Goal: Information Seeking & Learning: Learn about a topic

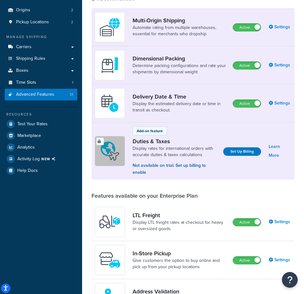
scroll to position [147, 0]
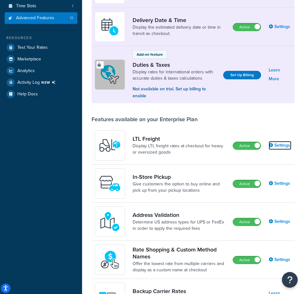
click at [279, 145] on link "Settings" at bounding box center [279, 145] width 23 height 9
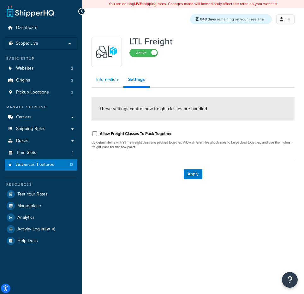
click at [110, 82] on link "Information" at bounding box center [106, 79] width 31 height 13
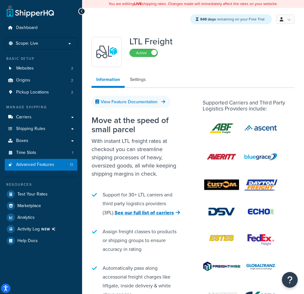
drag, startPoint x: 303, startPoint y: 149, endPoint x: 326, endPoint y: 148, distance: 22.4
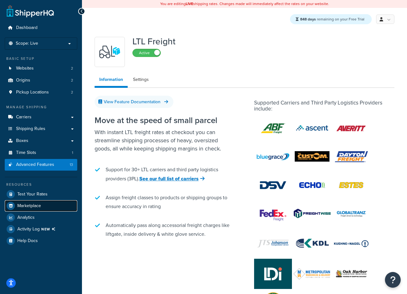
click at [27, 205] on span "Marketplace" at bounding box center [29, 206] width 24 height 5
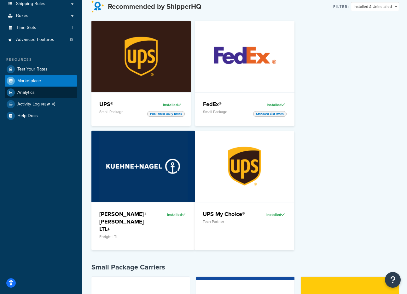
scroll to position [122, 0]
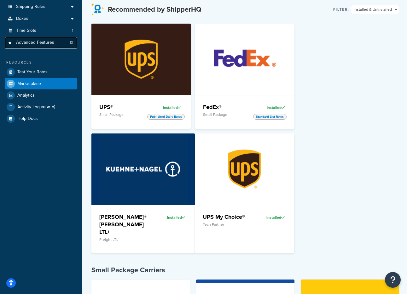
click at [44, 47] on link "Advanced Features 13" at bounding box center [41, 43] width 73 height 12
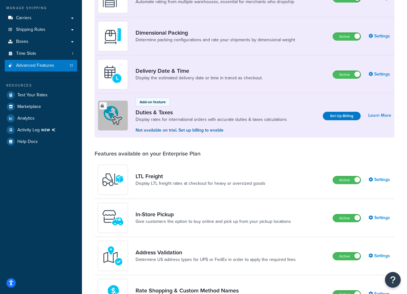
scroll to position [81, 0]
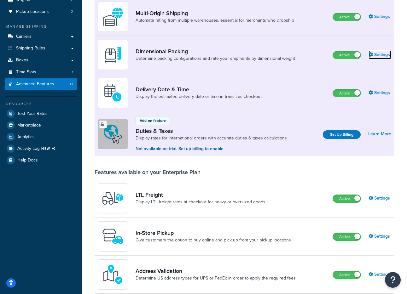
click at [303, 55] on link "Settings" at bounding box center [380, 54] width 23 height 9
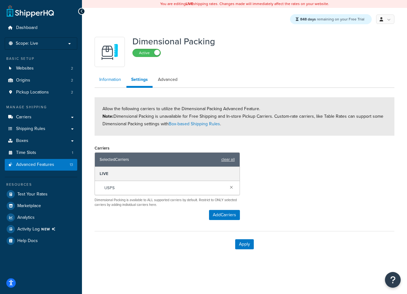
click at [115, 80] on link "Information" at bounding box center [110, 79] width 31 height 13
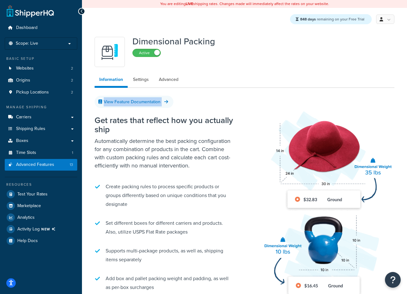
drag, startPoint x: 250, startPoint y: 99, endPoint x: 320, endPoint y: 93, distance: 69.6
click at [303, 93] on div "Dimensional Packing Active Information Settings Advanced View Feature Documenta…" at bounding box center [244, 176] width 309 height 284
click at [300, 99] on img at bounding box center [324, 202] width 141 height 211
click at [286, 102] on img at bounding box center [324, 202] width 141 height 211
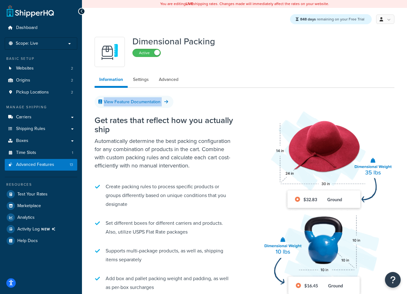
click at [286, 102] on img at bounding box center [324, 202] width 141 height 211
click at [252, 101] on div "View Feature Documentation" at bounding box center [245, 101] width 300 height 9
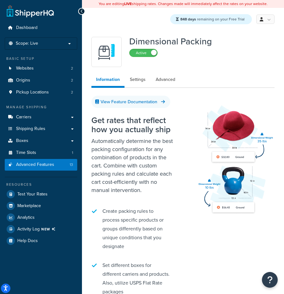
click at [225, 100] on img at bounding box center [234, 158] width 82 height 123
click at [214, 104] on img at bounding box center [234, 158] width 82 height 123
click at [223, 104] on img at bounding box center [234, 158] width 82 height 123
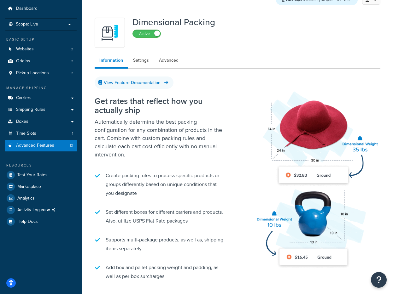
scroll to position [67, 0]
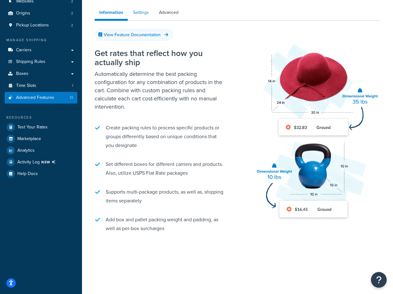
click at [139, 13] on link "Settings" at bounding box center [140, 12] width 25 height 13
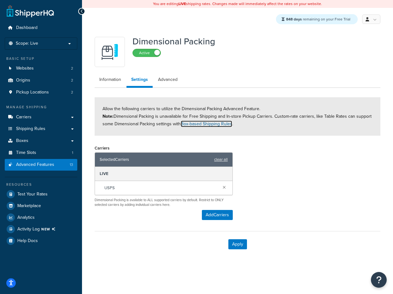
click at [200, 125] on link "Box-based Shipping Rules" at bounding box center [206, 124] width 51 height 7
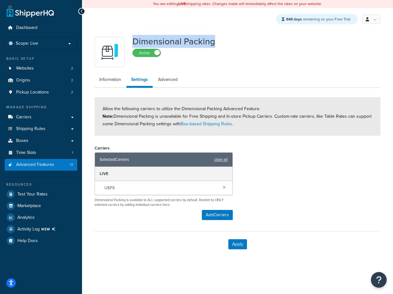
drag, startPoint x: 135, startPoint y: 42, endPoint x: 212, endPoint y: 43, distance: 76.9
click at [212, 43] on h1 "Dimensional Packing" at bounding box center [173, 41] width 83 height 9
click at [213, 144] on div "Carriers Selected Carriers clear all LIVE USPS Dimensional Packing is available…" at bounding box center [164, 176] width 138 height 64
click at [175, 76] on link "Advanced" at bounding box center [167, 79] width 29 height 13
select select "false"
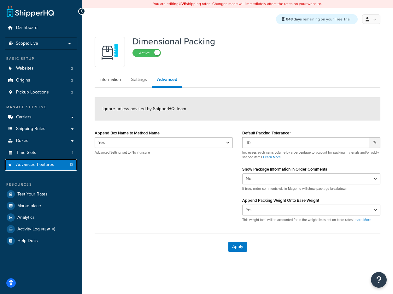
click at [40, 162] on span "Advanced Features" at bounding box center [35, 164] width 38 height 5
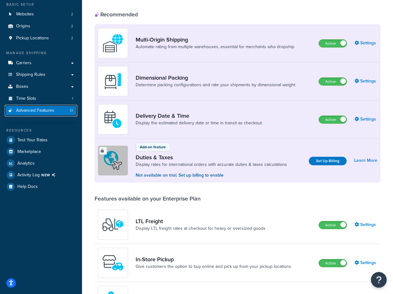
scroll to position [60, 0]
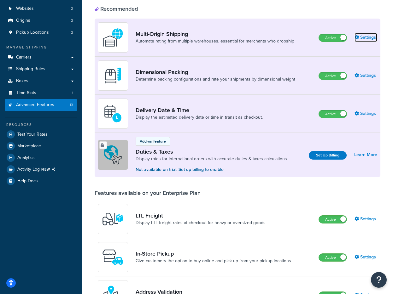
click at [303, 37] on link "Settings" at bounding box center [365, 37] width 23 height 9
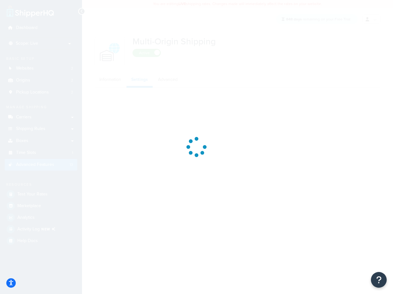
select select "false"
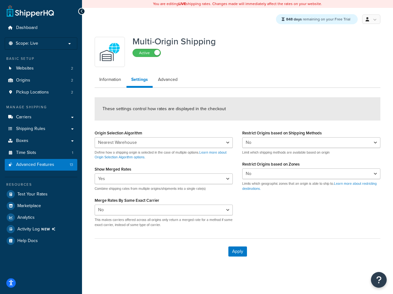
click at [53, 174] on ul "Dashboard Scope: Live Basic Setup Websites 2 Origins 2 Pickup Locations 2 Manag…" at bounding box center [41, 134] width 73 height 225
click at [51, 169] on link "Advanced Features 13" at bounding box center [41, 165] width 73 height 12
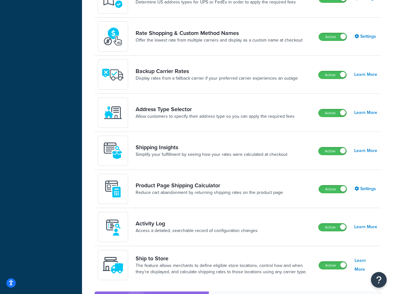
scroll to position [506, 0]
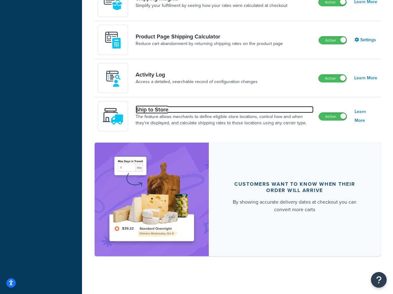
click at [231, 109] on link "Ship to Store" at bounding box center [225, 109] width 178 height 7
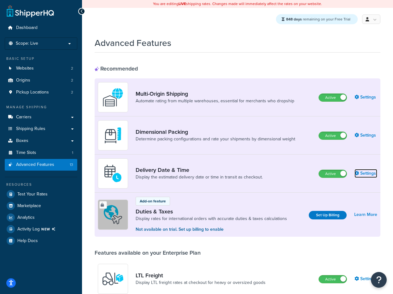
click at [303, 173] on link "Settings" at bounding box center [365, 173] width 23 height 9
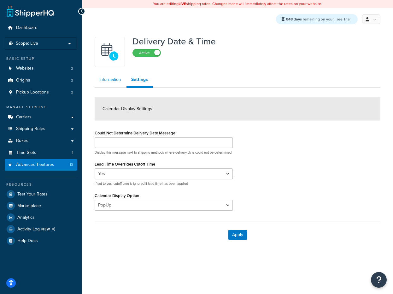
click at [115, 73] on div "Delivery Date & Time Active Information Settings Calendar Display Settings Coul…" at bounding box center [237, 141] width 295 height 214
click at [115, 73] on link "Information" at bounding box center [110, 79] width 31 height 13
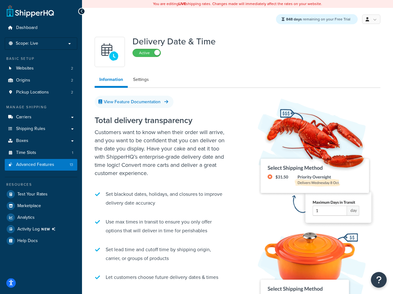
scroll to position [55, 0]
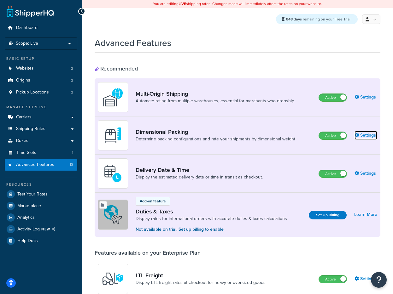
click at [303, 134] on link "Settings" at bounding box center [365, 135] width 23 height 9
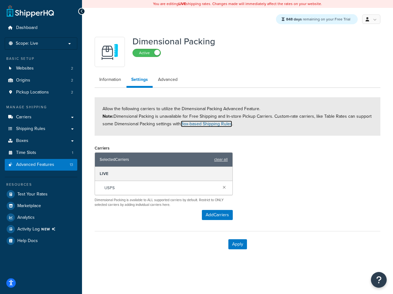
click at [195, 125] on link "Box-based Shipping Rules" at bounding box center [206, 124] width 51 height 7
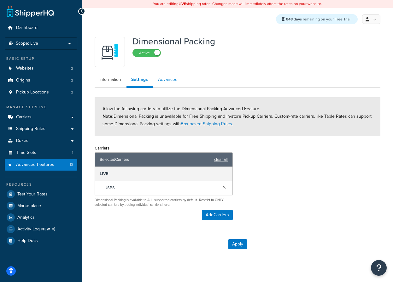
click at [173, 80] on link "Advanced" at bounding box center [167, 79] width 29 height 13
select select "false"
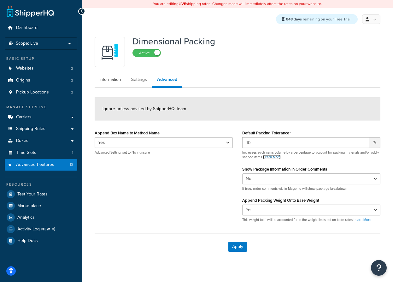
click at [281, 155] on link "Learn More" at bounding box center [272, 157] width 18 height 5
click at [303, 220] on link "Learn More" at bounding box center [362, 220] width 18 height 5
click at [106, 82] on link "Information" at bounding box center [110, 79] width 31 height 13
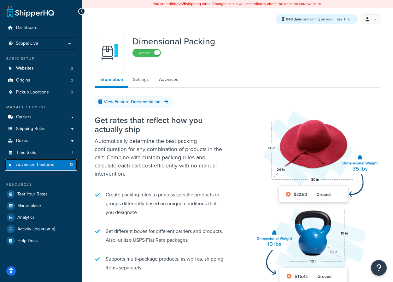
click at [47, 164] on span "Advanced Features" at bounding box center [35, 164] width 38 height 5
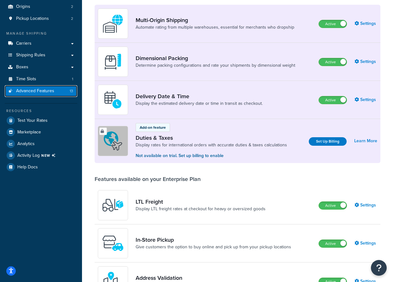
scroll to position [147, 0]
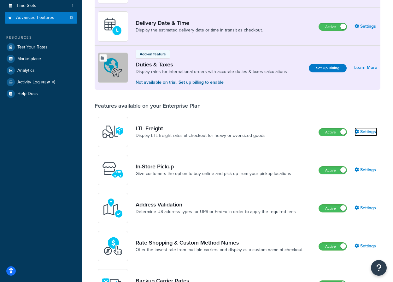
click at [303, 133] on link "Settings" at bounding box center [365, 132] width 23 height 9
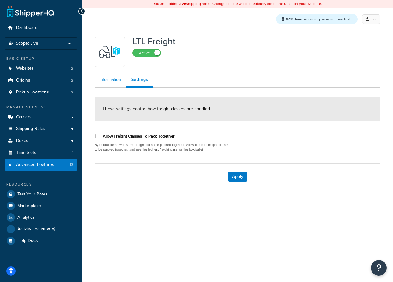
click at [106, 77] on link "Information" at bounding box center [110, 79] width 31 height 13
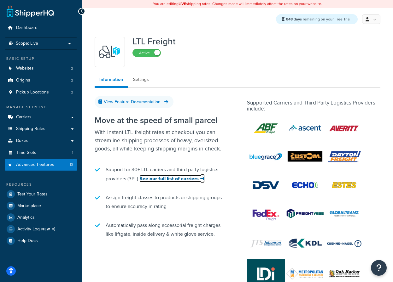
click at [165, 178] on link "See our full list of carriers" at bounding box center [171, 178] width 65 height 7
click at [169, 179] on link "See our full list of carriers" at bounding box center [171, 178] width 65 height 7
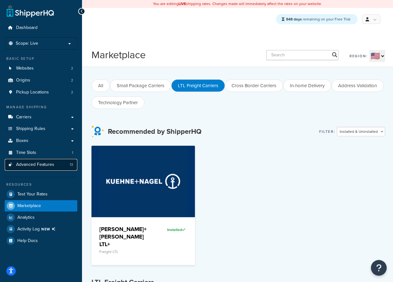
click at [47, 160] on link "Advanced Features 13" at bounding box center [41, 165] width 73 height 12
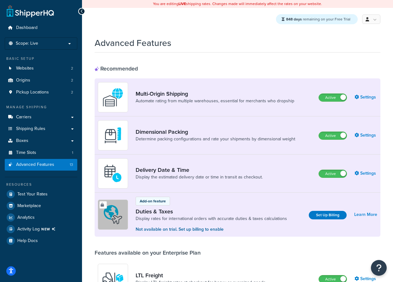
scroll to position [226, 0]
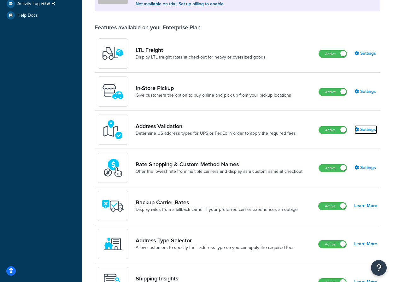
click at [371, 129] on link "Settings" at bounding box center [365, 129] width 23 height 9
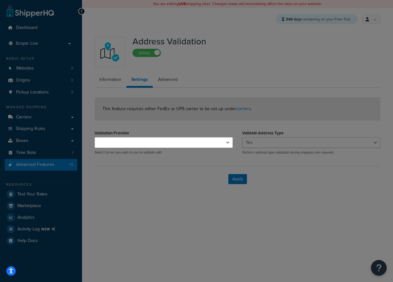
click at [111, 74] on div at bounding box center [164, 68] width 138 height 137
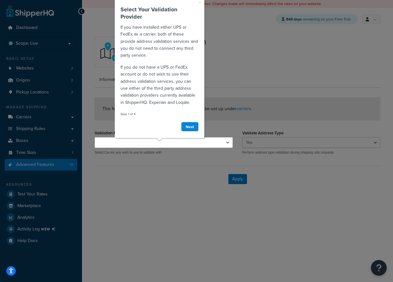
click at [165, 210] on div at bounding box center [164, 215] width 138 height 134
click at [191, 128] on link "Next" at bounding box center [190, 127] width 18 height 10
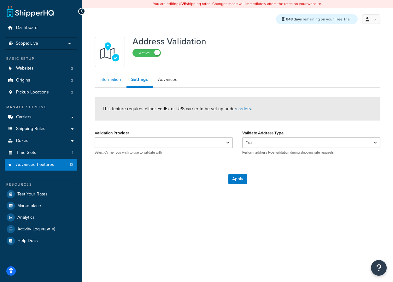
click at [107, 82] on link "Information" at bounding box center [110, 79] width 31 height 13
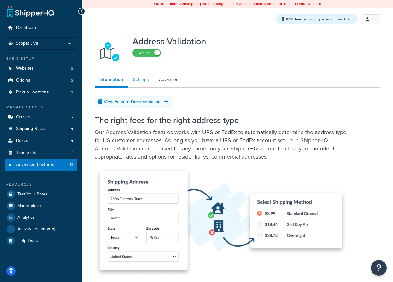
click at [135, 84] on link "Settings" at bounding box center [140, 79] width 25 height 13
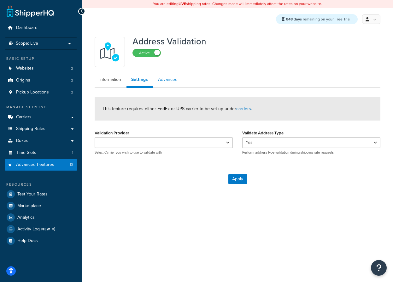
click at [172, 77] on link "Advanced" at bounding box center [167, 79] width 29 height 13
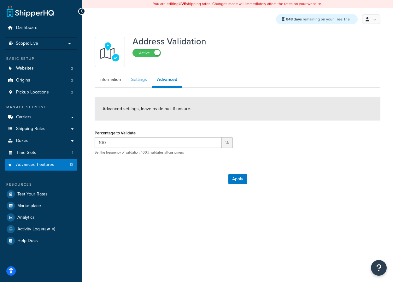
click at [142, 76] on link "Settings" at bounding box center [138, 79] width 25 height 13
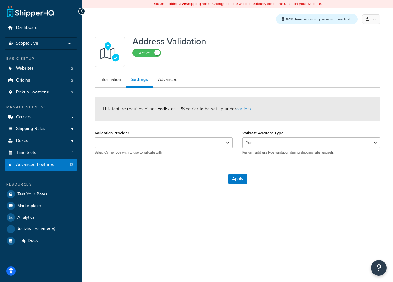
click at [247, 113] on div "This feature requires either FedEx or UPS carrier to be set up under carriers ." at bounding box center [238, 108] width 286 height 23
click at [244, 113] on div "This feature requires either FedEx or UPS carrier to be set up under carriers ." at bounding box center [238, 108] width 286 height 23
click at [240, 109] on link "carriers" at bounding box center [243, 109] width 15 height 7
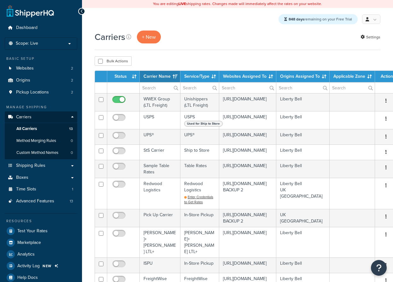
select select "15"
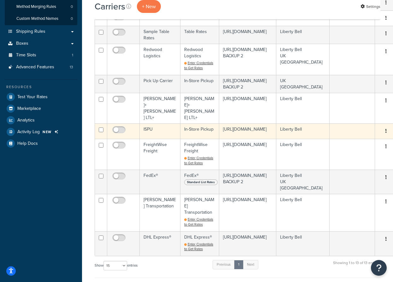
scroll to position [266, 0]
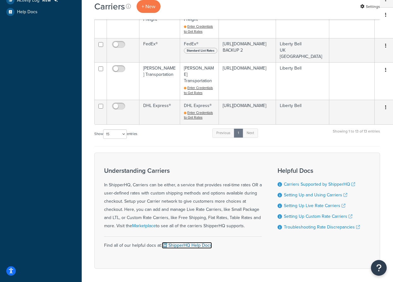
click at [186, 242] on link "ShipperHQ Help Docs" at bounding box center [187, 245] width 50 height 7
click at [142, 223] on link "Marketplace" at bounding box center [144, 226] width 24 height 7
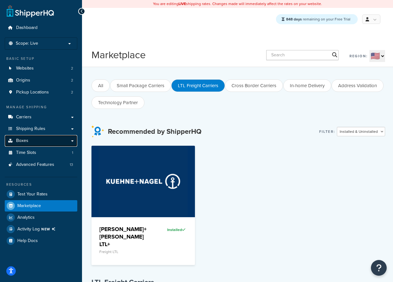
click at [34, 135] on link "Boxes" at bounding box center [41, 141] width 73 height 12
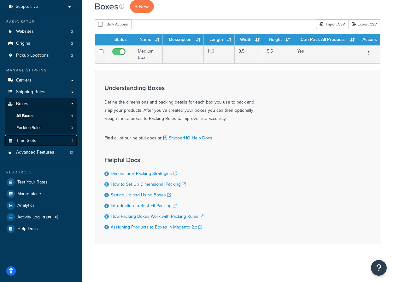
click at [40, 142] on link "Time Slots 1" at bounding box center [41, 141] width 73 height 12
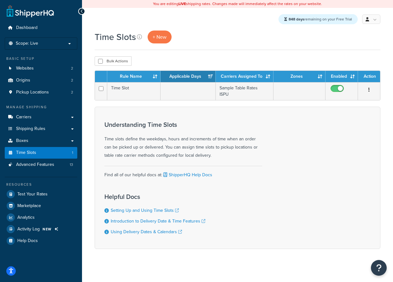
click at [136, 38] on div "Time Slots + New" at bounding box center [135, 37] width 80 height 13
click at [138, 38] on icon at bounding box center [139, 36] width 5 height 5
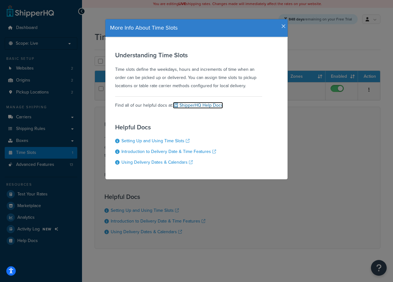
click at [202, 103] on link "ShipperHQ Help Docs" at bounding box center [198, 105] width 50 height 7
click at [286, 26] on div "More Info About Time Slots" at bounding box center [196, 28] width 182 height 18
click at [283, 24] on icon "button" at bounding box center [283, 27] width 4 height 6
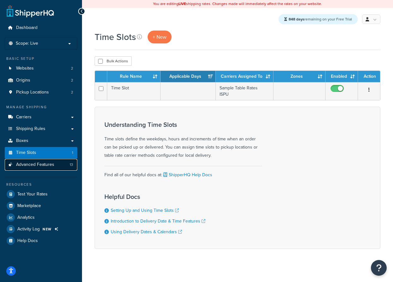
click at [49, 166] on span "Advanced Features" at bounding box center [35, 164] width 38 height 5
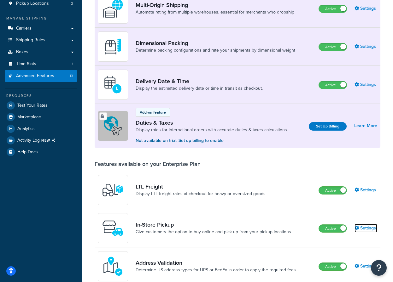
click at [367, 226] on link "Settings" at bounding box center [365, 228] width 23 height 9
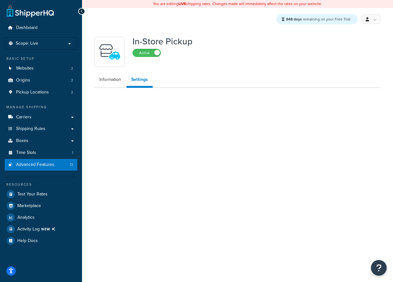
select select "inline"
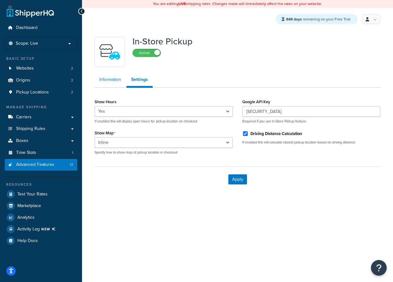
click at [113, 84] on link "Information" at bounding box center [110, 79] width 31 height 13
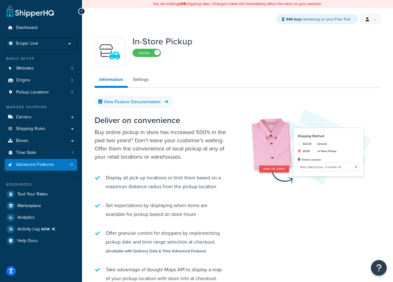
scroll to position [62, 0]
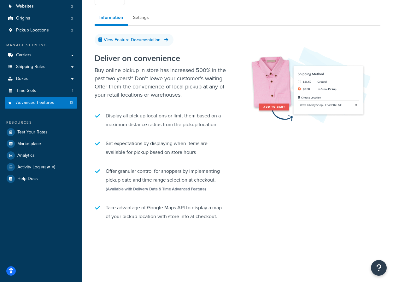
select select "inline"
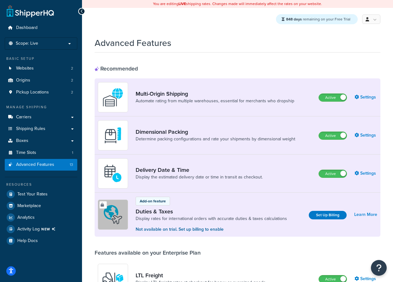
scroll to position [89, 0]
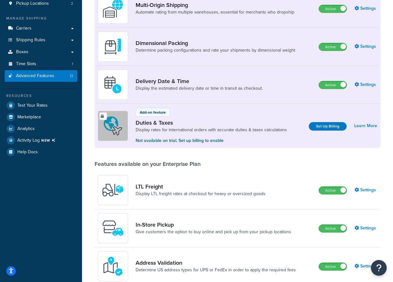
click at [373, 39] on div "Dimensional Packing Determine packing configurations and rate your shipments by…" at bounding box center [238, 47] width 286 height 38
click at [372, 42] on link "Settings" at bounding box center [365, 46] width 23 height 9
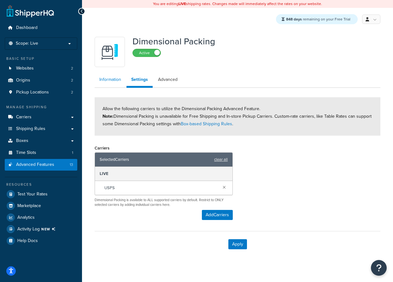
click at [104, 85] on link "Information" at bounding box center [110, 79] width 31 height 13
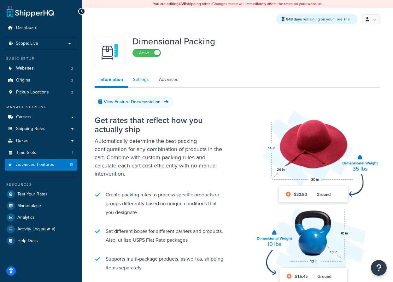
click at [132, 85] on link "Settings" at bounding box center [140, 79] width 25 height 13
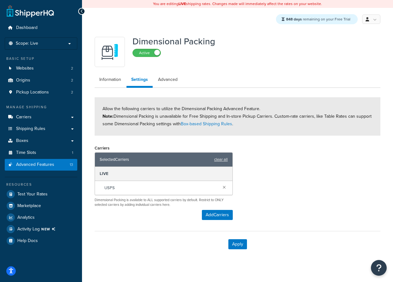
click at [200, 130] on div "Allow the following carriers to utilize the Dimensional Packing Advanced Featur…" at bounding box center [238, 116] width 286 height 38
click at [194, 119] on span "Allow the following carriers to utilize the Dimensional Packing Advanced Featur…" at bounding box center [236, 117] width 269 height 22
click at [195, 125] on link "Box-based Shipping Rules" at bounding box center [206, 124] width 51 height 7
click at [179, 74] on link "Advanced" at bounding box center [167, 79] width 29 height 13
select select "false"
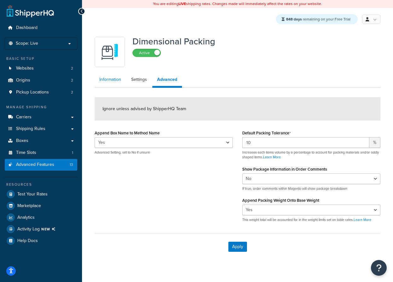
click at [114, 76] on link "Information" at bounding box center [110, 79] width 31 height 13
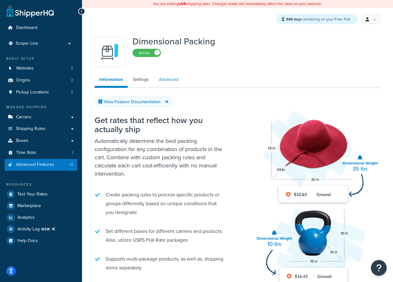
click at [180, 79] on link "Advanced" at bounding box center [168, 79] width 29 height 13
select select "false"
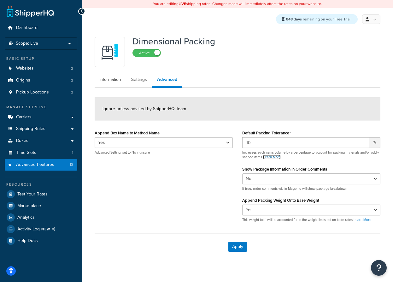
click at [281, 157] on link "Learn More" at bounding box center [272, 157] width 18 height 5
click at [112, 86] on ul "Information Settings Advanced" at bounding box center [238, 80] width 286 height 15
click at [111, 82] on link "Information" at bounding box center [110, 79] width 31 height 13
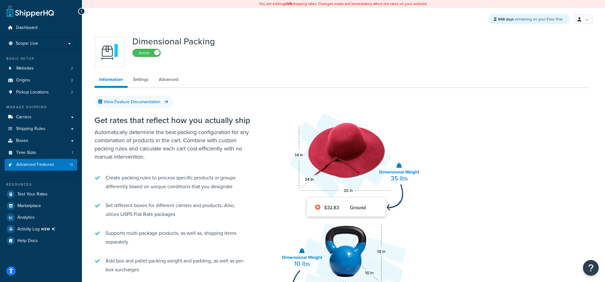
click at [392, 1] on div "You are editing LIVE shipping rates. Changes made will immediately affect the r…" at bounding box center [343, 4] width 523 height 8
click at [392, 20] on link at bounding box center [583, 19] width 18 height 9
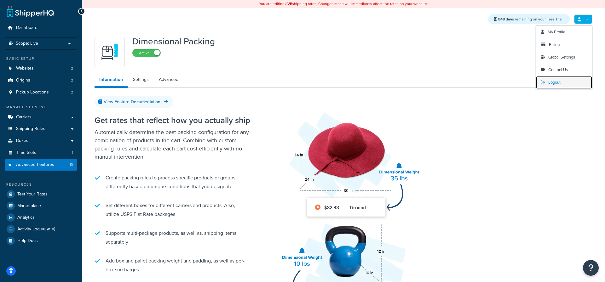
click at [392, 80] on span "Logout" at bounding box center [555, 82] width 12 height 6
